Goal: Information Seeking & Learning: Learn about a topic

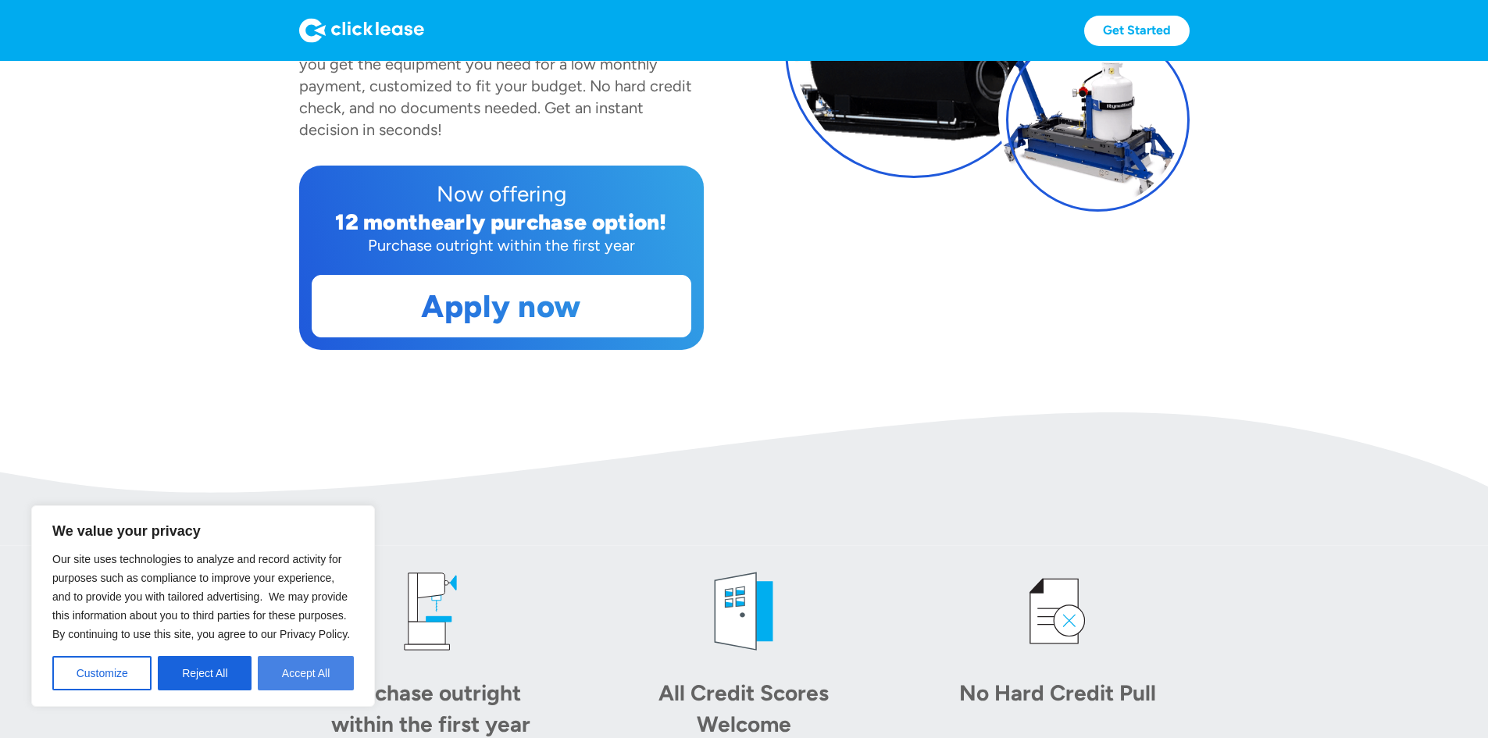
click at [275, 681] on button "Accept All" at bounding box center [306, 673] width 96 height 34
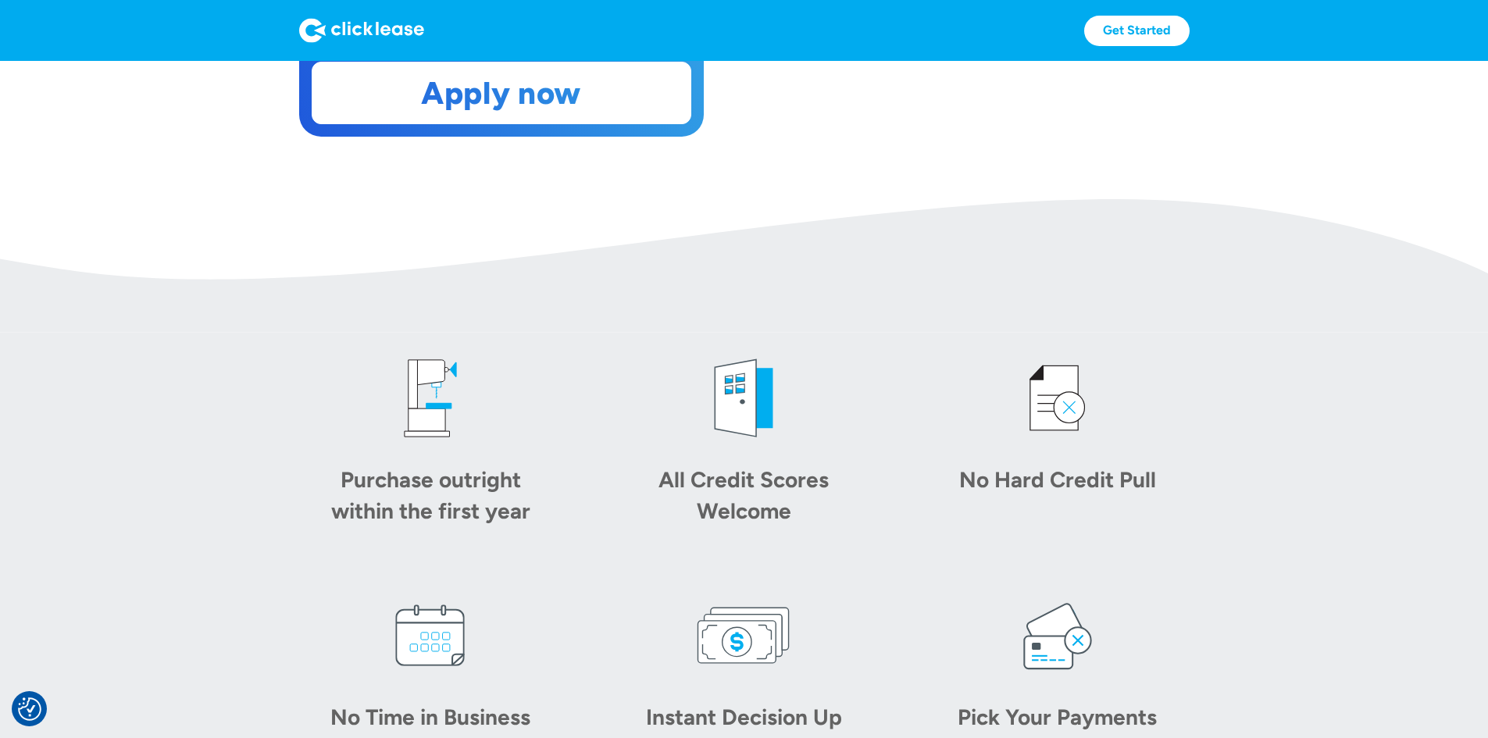
scroll to position [525, 0]
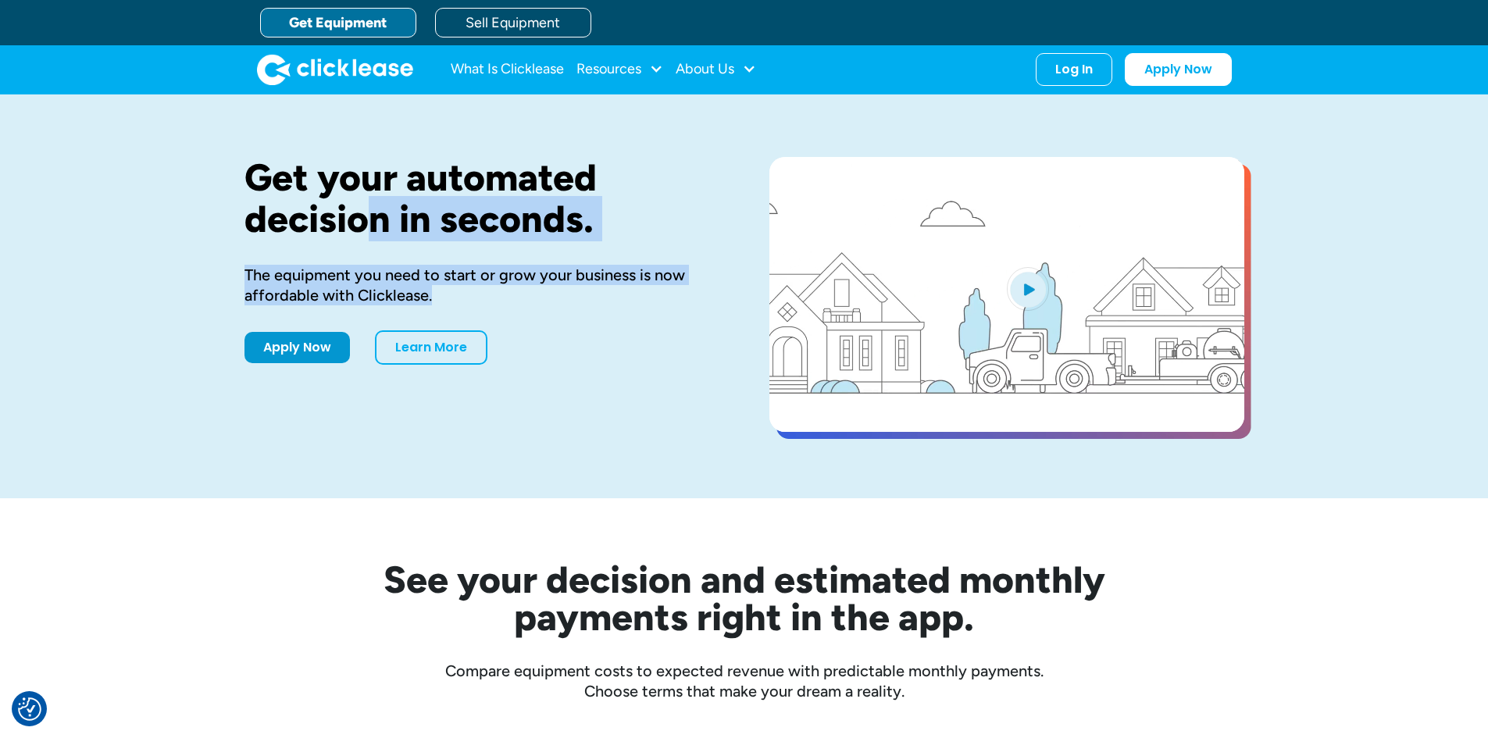
drag, startPoint x: 430, startPoint y: 285, endPoint x: 373, endPoint y: 205, distance: 98.0
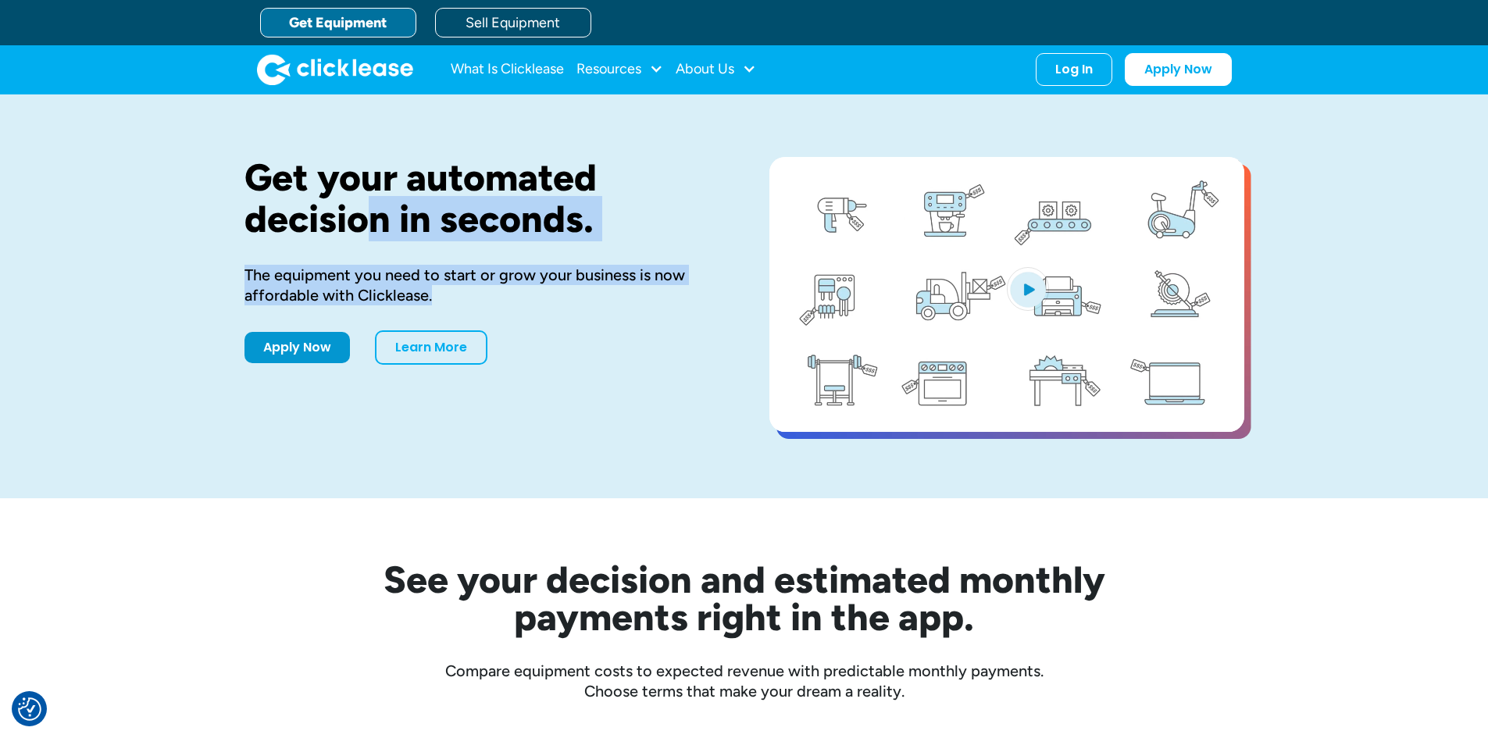
click at [373, 205] on div "Get your automated decision in seconds. The equipment you need to start or grow…" at bounding box center [481, 296] width 475 height 279
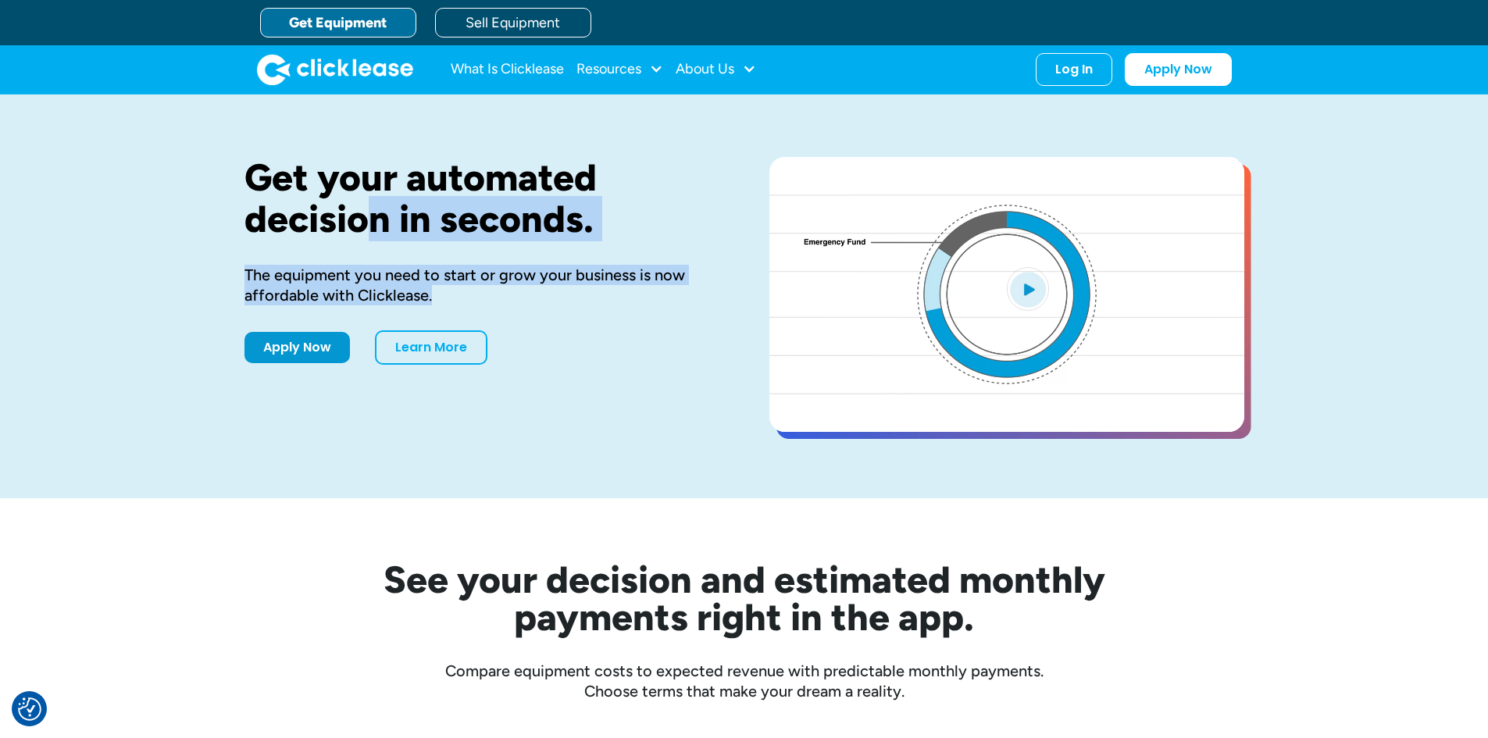
click at [373, 205] on h1 "Get your automated decision in seconds." at bounding box center [481, 198] width 475 height 83
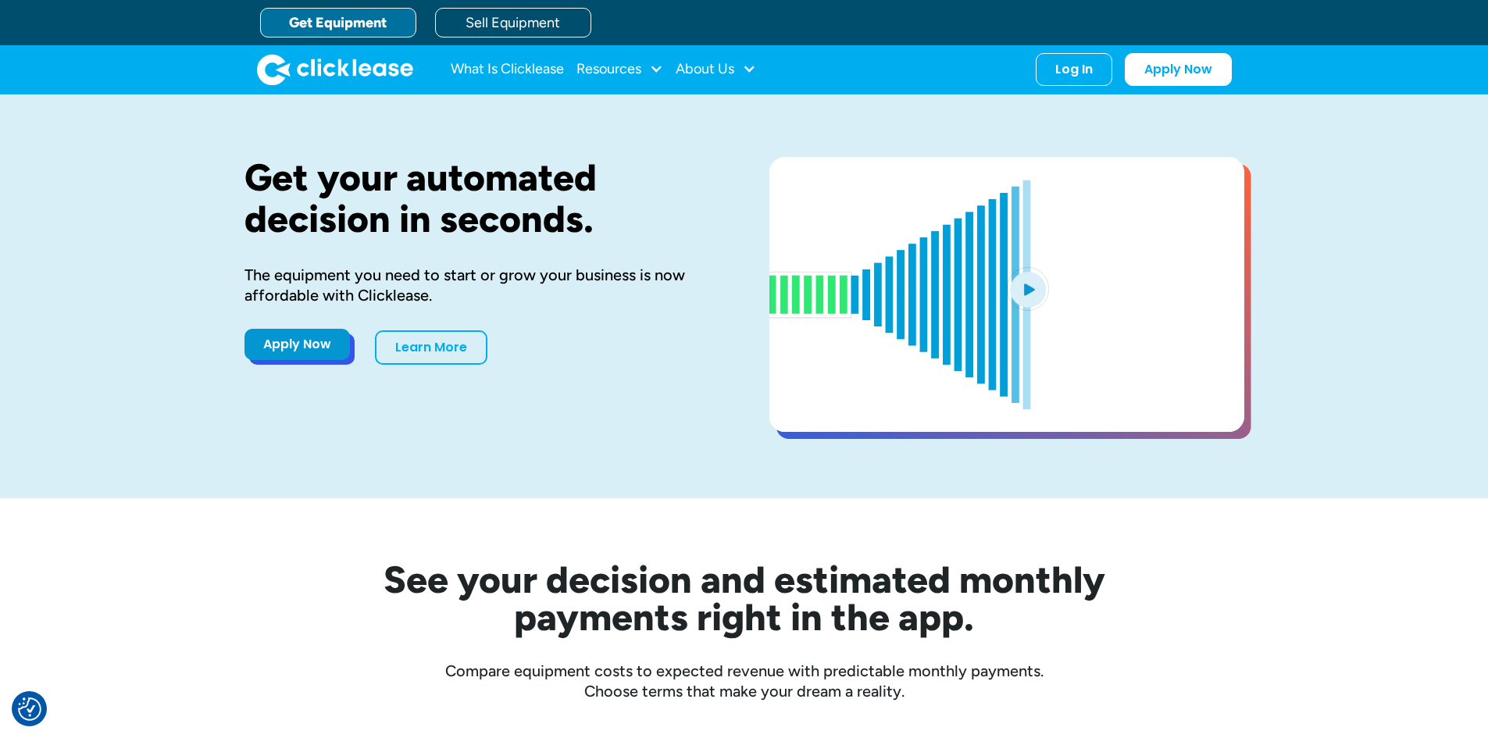
click at [307, 351] on link "Apply Now" at bounding box center [296, 344] width 105 height 31
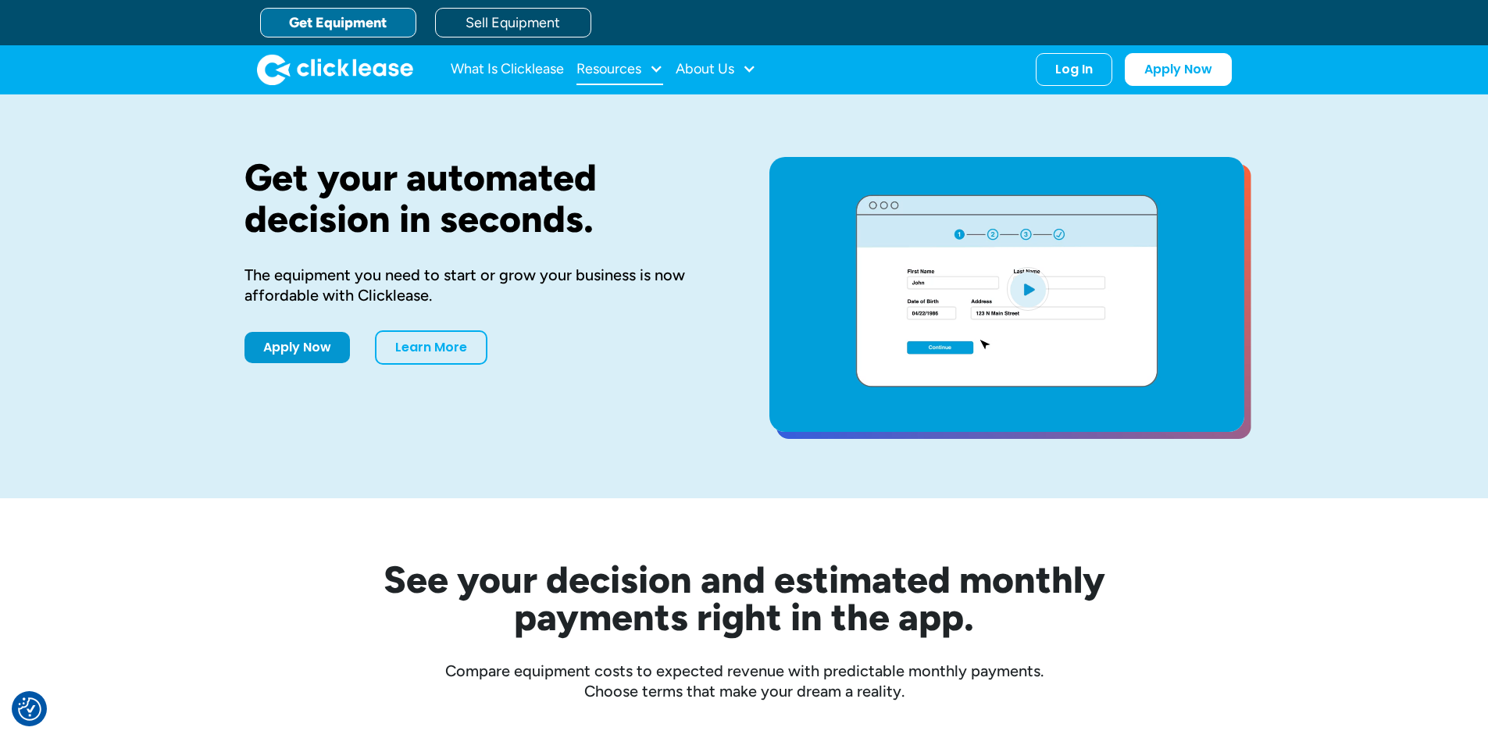
click at [635, 69] on div "Resources" at bounding box center [608, 69] width 65 height 0
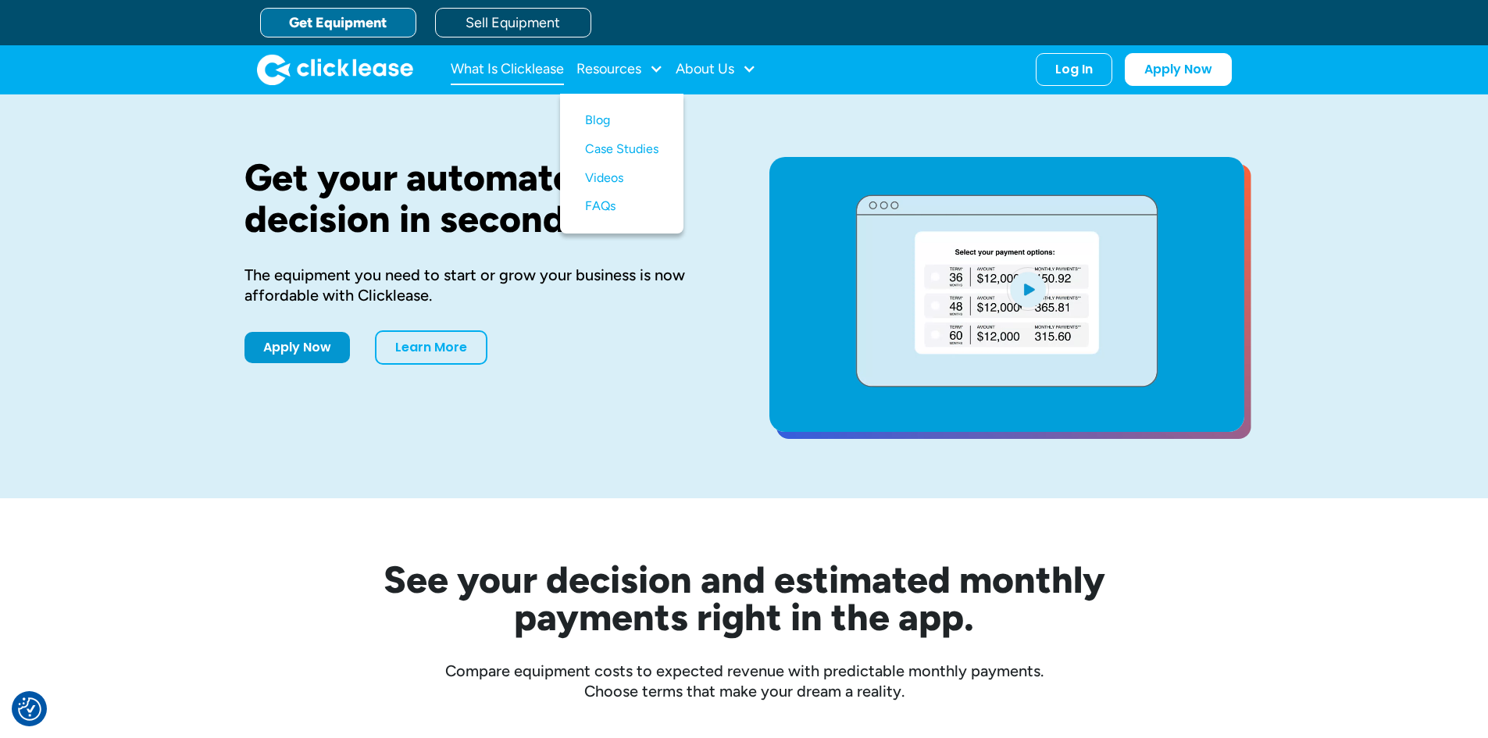
click at [533, 80] on link "What Is Clicklease" at bounding box center [507, 69] width 113 height 31
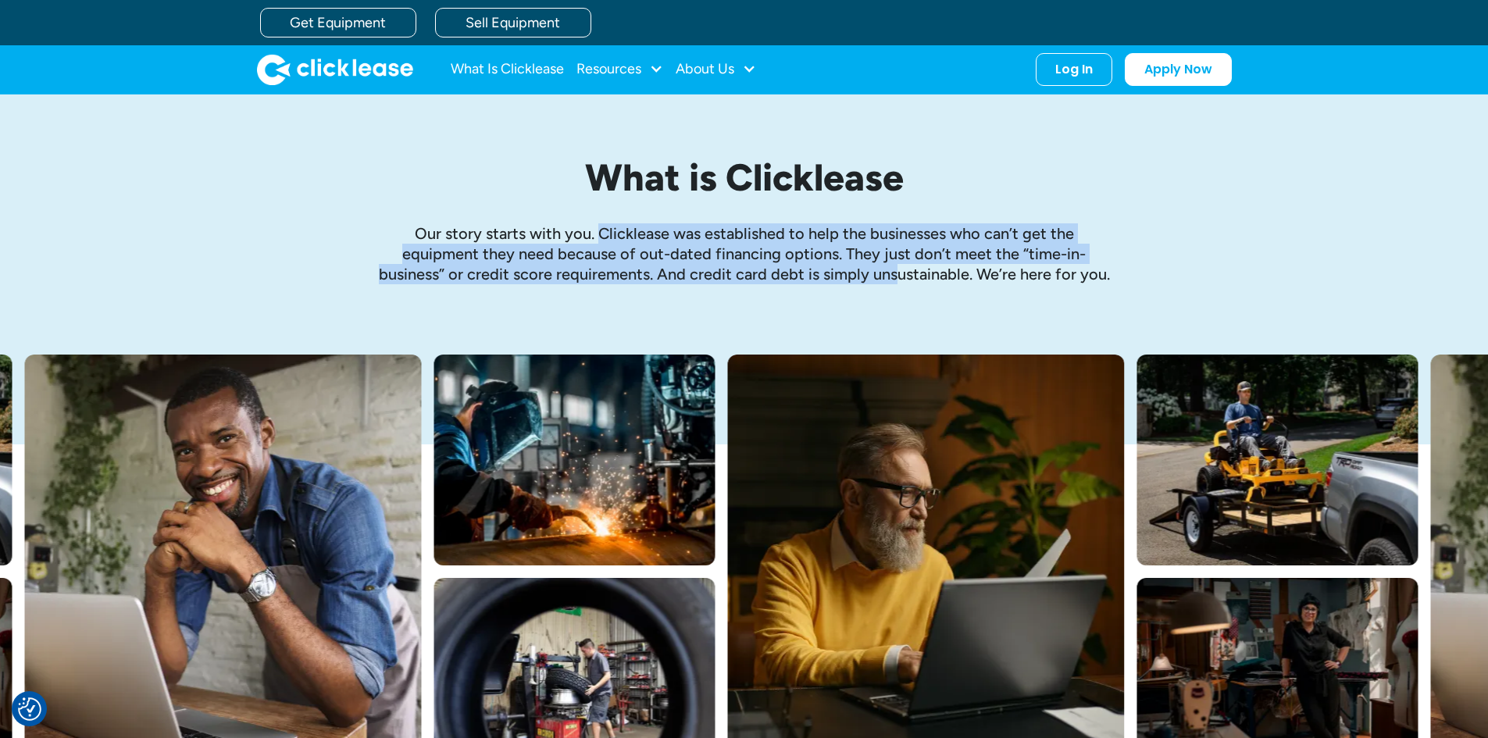
drag, startPoint x: 597, startPoint y: 237, endPoint x: 897, endPoint y: 278, distance: 302.7
click at [897, 278] on p "Our story starts with you. Clicklease was established to help the businesses wh…" at bounding box center [744, 253] width 734 height 61
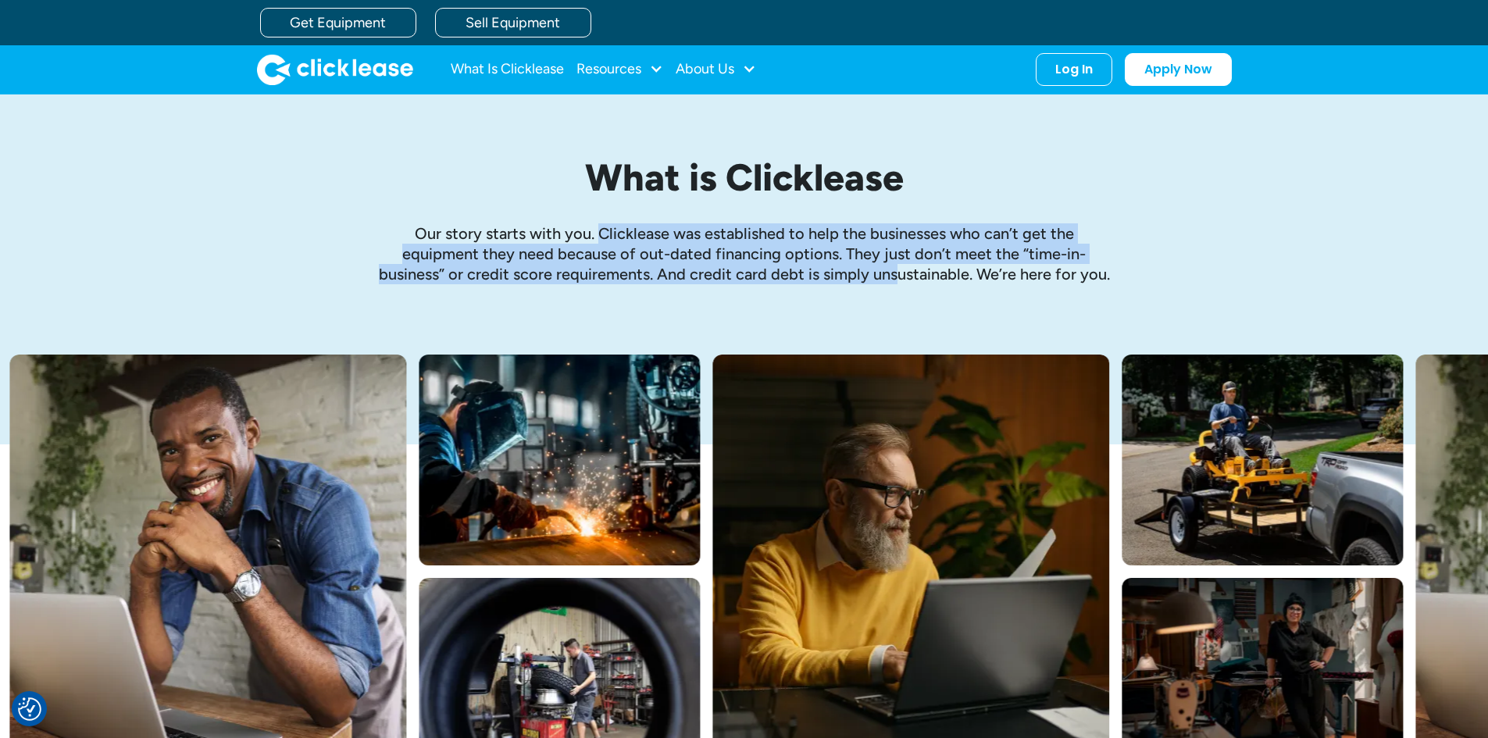
click at [897, 278] on p "Our story starts with you. Clicklease was established to help the businesses wh…" at bounding box center [744, 253] width 734 height 61
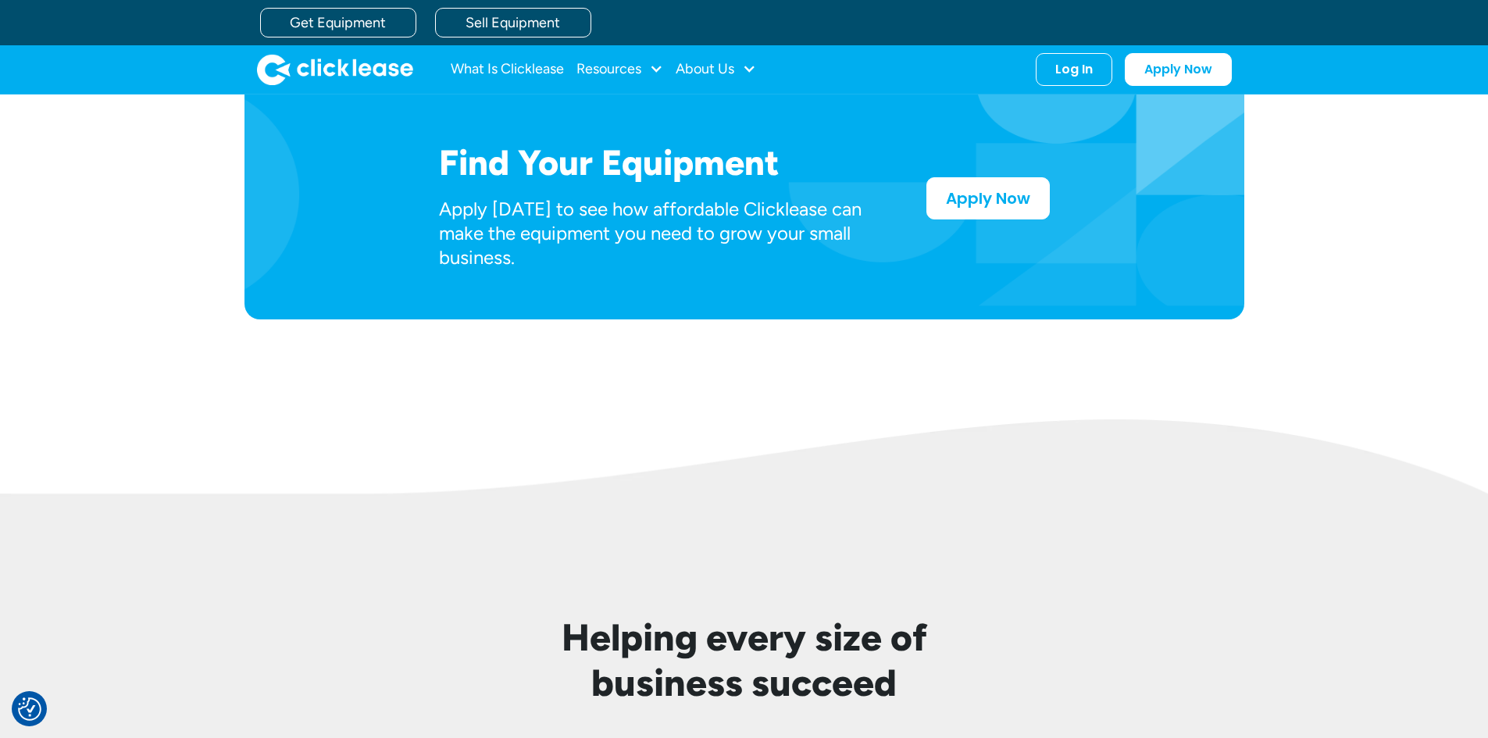
scroll to position [781, 0]
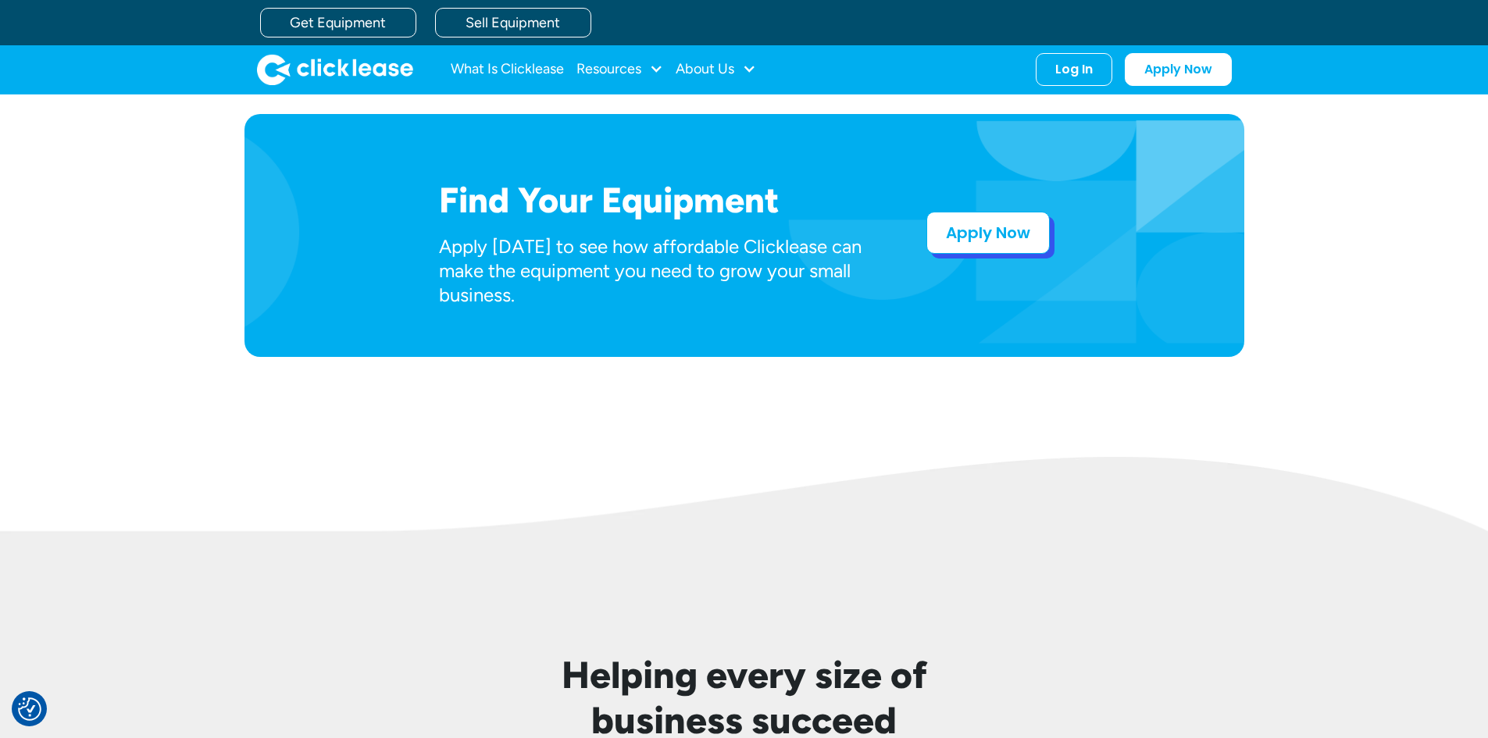
click at [989, 239] on link "Apply Now" at bounding box center [987, 233] width 123 height 42
